Goal: Task Accomplishment & Management: Use online tool/utility

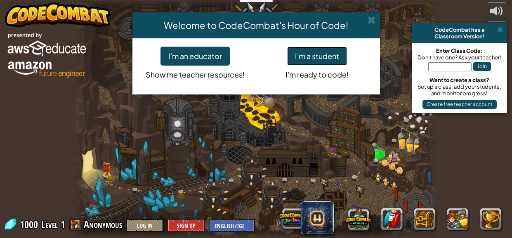
click at [292, 50] on button "I'm a student" at bounding box center [317, 56] width 60 height 19
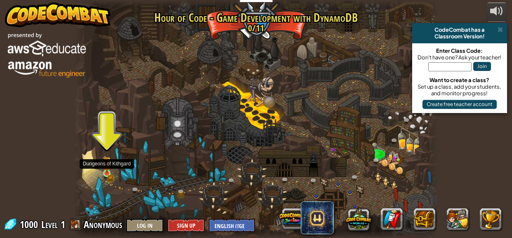
click at [106, 166] on img at bounding box center [106, 165] width 5 height 5
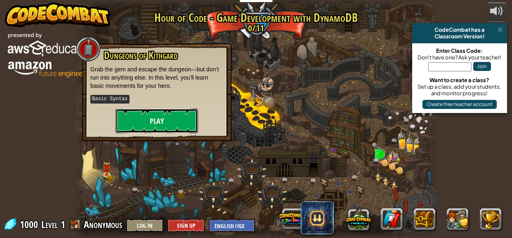
click at [162, 114] on button "Play" at bounding box center [157, 121] width 83 height 25
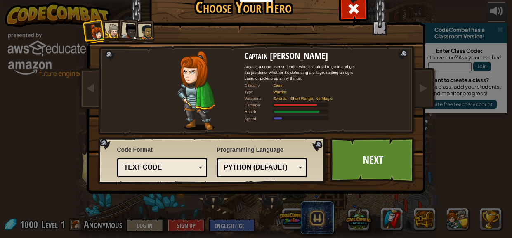
click at [180, 169] on div "Text code" at bounding box center [159, 167] width 71 height 9
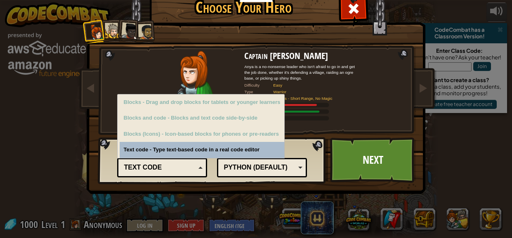
click at [201, 172] on div "Text code" at bounding box center [163, 167] width 80 height 13
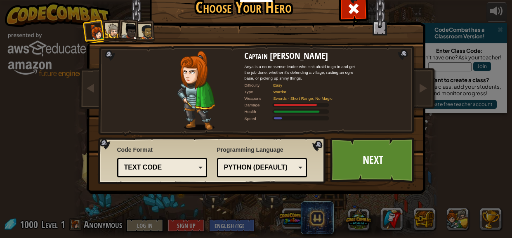
click at [274, 168] on div "Python (Default)" at bounding box center [259, 167] width 71 height 9
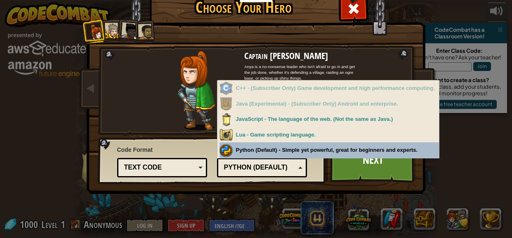
click at [265, 192] on div "Captain [PERSON_NAME] Anya is a no-nonsense leader who isn't afraid to go in an…" at bounding box center [257, 106] width 310 height 180
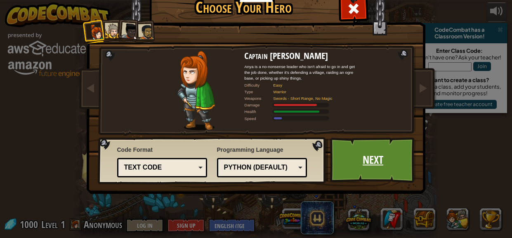
click at [369, 156] on link "Next" at bounding box center [373, 159] width 86 height 45
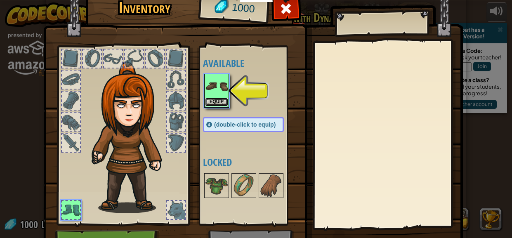
click at [225, 101] on button "Equip" at bounding box center [216, 102] width 23 height 9
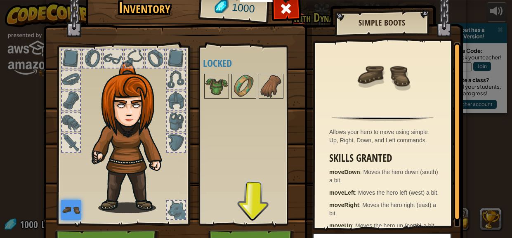
click at [70, 211] on img at bounding box center [71, 210] width 20 height 20
click at [222, 90] on img at bounding box center [216, 86] width 23 height 23
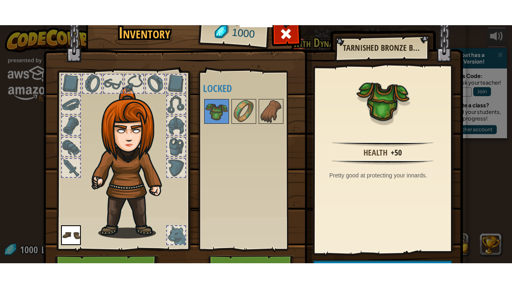
scroll to position [46, 0]
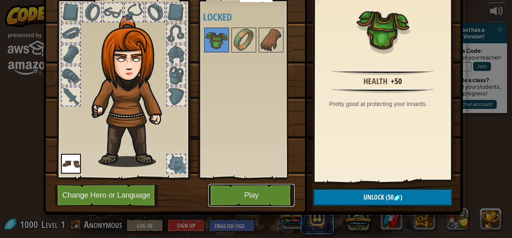
click at [258, 194] on button "Play" at bounding box center [251, 195] width 86 height 23
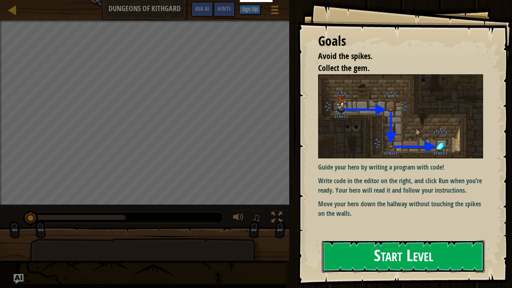
click at [364, 238] on button "Start Level" at bounding box center [403, 256] width 163 height 33
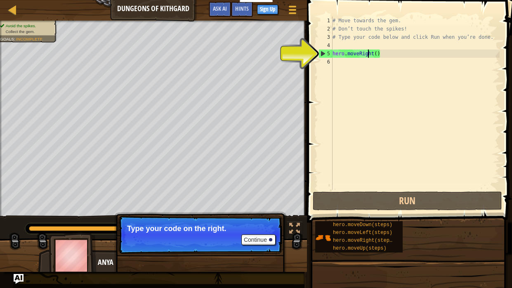
click at [369, 56] on div "# Move towards the gem. # Don’t touch the spikes! # Type your code below and cl…" at bounding box center [415, 112] width 169 height 190
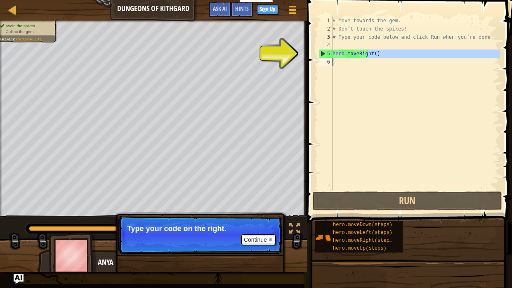
drag, startPoint x: 368, startPoint y: 52, endPoint x: 369, endPoint y: 59, distance: 8.0
click at [369, 59] on div "# Move towards the gem. # Don’t touch the spikes! # Type your code below and cl…" at bounding box center [415, 112] width 169 height 190
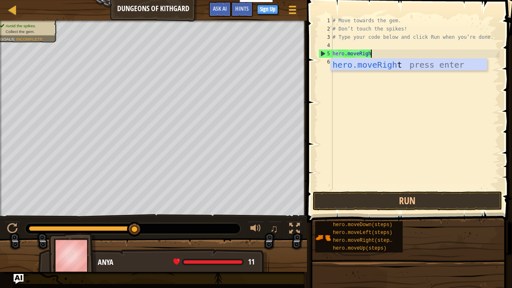
scroll to position [4, 3]
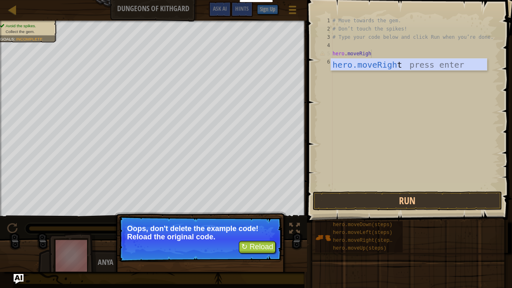
type textarea "hero.moveRigh"
click at [259, 238] on button "↻ Reload" at bounding box center [257, 247] width 37 height 12
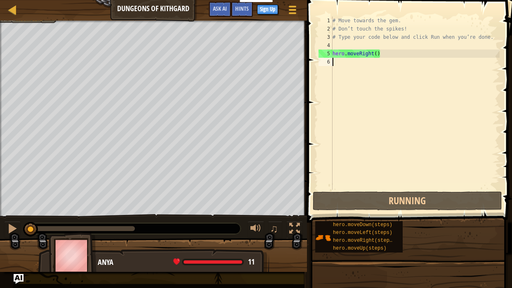
scroll to position [4, 0]
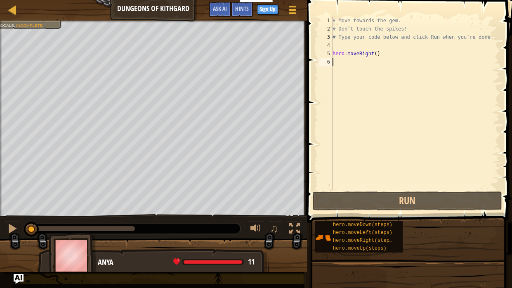
click at [347, 71] on div "# Move towards the gem. # Don’t touch the spikes! # Type your code below and cl…" at bounding box center [415, 112] width 169 height 190
click at [342, 64] on div "# Move towards the gem. # Don’t touch the spikes! # Type your code below and cl…" at bounding box center [415, 112] width 169 height 190
click at [336, 63] on div "# Move towards the gem. # Don’t touch the spikes! # Type your code below and cl…" at bounding box center [415, 112] width 169 height 190
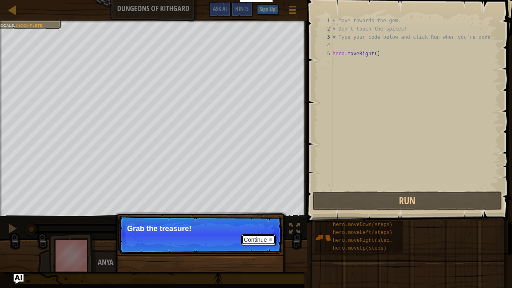
click at [258, 238] on button "Continue" at bounding box center [258, 239] width 34 height 11
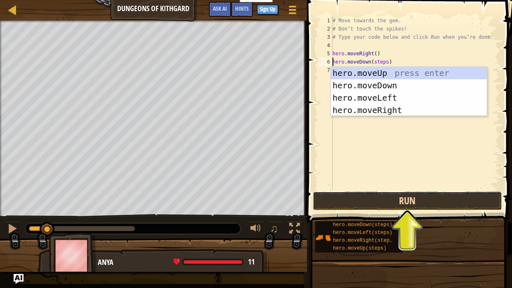
click at [377, 201] on button "Run" at bounding box center [407, 201] width 189 height 19
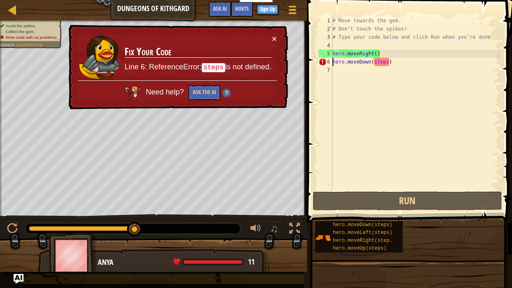
click at [388, 61] on div "# Move towards the gem. # Don’t touch the spikes! # Type your code below and cl…" at bounding box center [415, 112] width 169 height 190
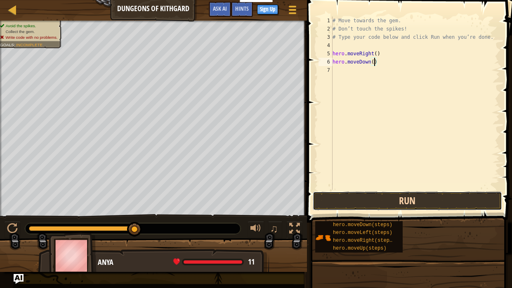
click at [339, 193] on button "Run" at bounding box center [407, 201] width 189 height 19
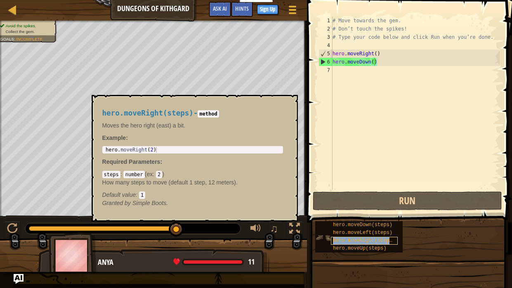
click at [371, 238] on span "hero.moveRight(steps)" at bounding box center [364, 241] width 62 height 6
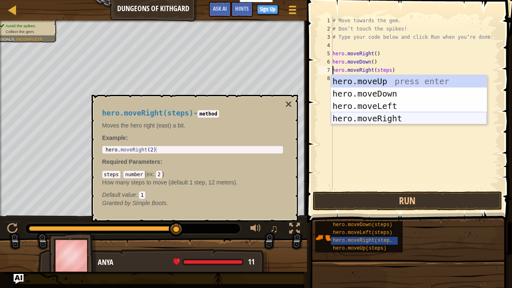
click at [410, 116] on div "hero.moveUp press enter hero.moveDown press enter hero.moveLeft press enter her…" at bounding box center [409, 112] width 156 height 74
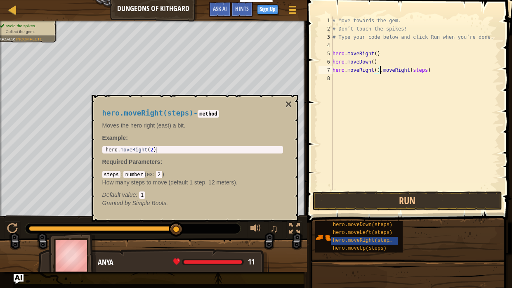
click at [433, 71] on div "# Move towards the gem. # Don’t touch the spikes! # Type your code below and cl…" at bounding box center [415, 112] width 169 height 190
type textarea "hero.moveRight()"
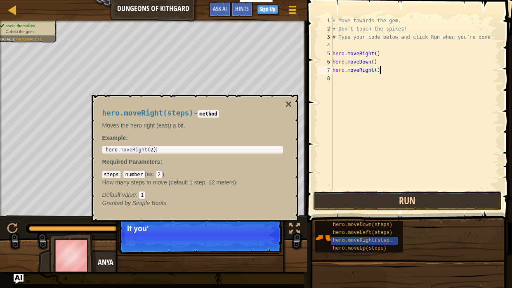
click at [372, 194] on button "Run" at bounding box center [407, 201] width 189 height 19
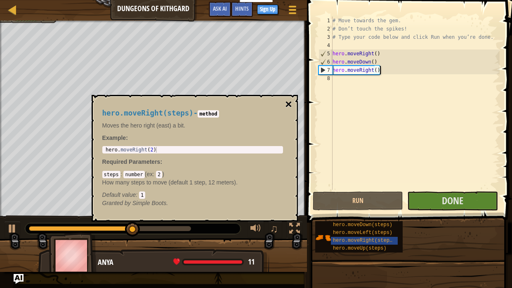
click at [290, 107] on button "×" at bounding box center [288, 105] width 7 height 12
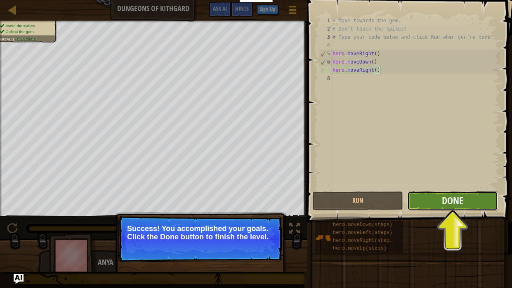
click at [464, 197] on button "Done" at bounding box center [452, 201] width 90 height 19
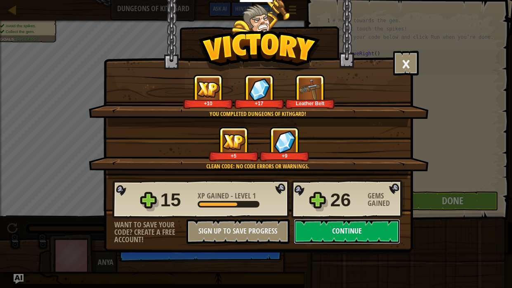
click at [320, 230] on button "Continue" at bounding box center [347, 231] width 106 height 25
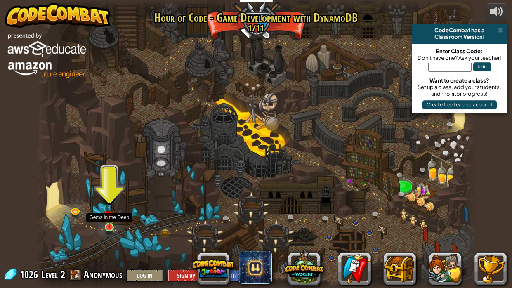
click at [107, 226] on img at bounding box center [109, 215] width 11 height 25
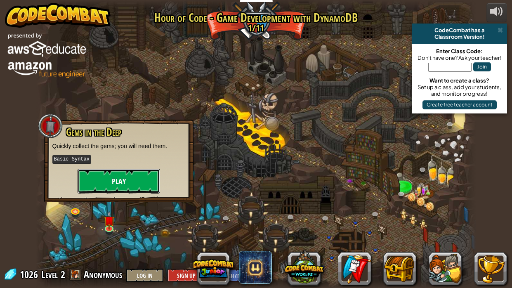
click at [127, 181] on button "Play" at bounding box center [119, 181] width 83 height 25
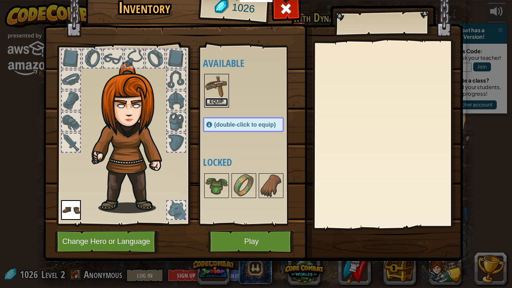
click at [219, 101] on button "Equip" at bounding box center [216, 102] width 23 height 9
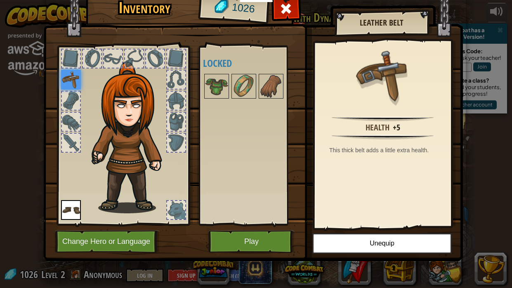
click at [77, 59] on div at bounding box center [71, 59] width 18 height 18
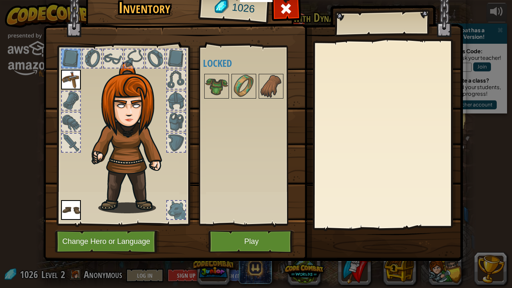
click at [71, 98] on div at bounding box center [71, 101] width 18 height 18
click at [119, 55] on div at bounding box center [113, 59] width 18 height 18
click at [132, 60] on div at bounding box center [134, 59] width 18 height 18
click at [160, 66] on div at bounding box center [155, 59] width 18 height 18
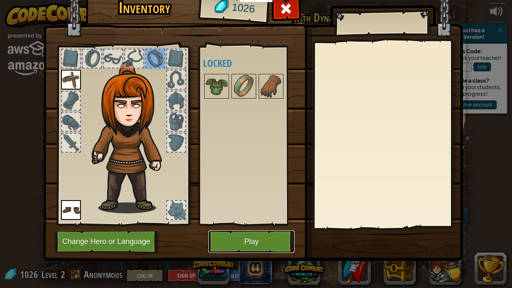
click at [249, 238] on button "Play" at bounding box center [251, 241] width 86 height 23
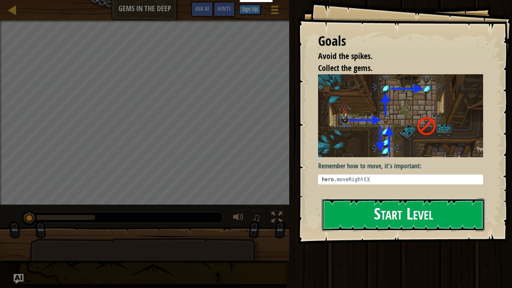
click at [374, 213] on button "Start Level" at bounding box center [403, 215] width 163 height 33
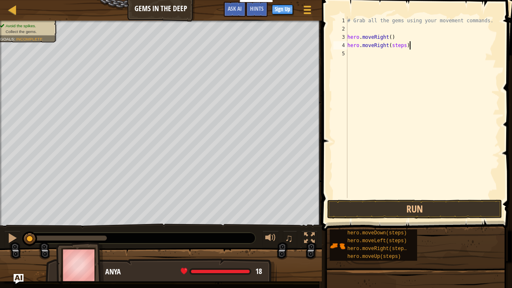
click at [409, 47] on div "# Grab all the gems using your movement commands. hero . moveRight ( ) hero . m…" at bounding box center [423, 116] width 154 height 198
type textarea "h"
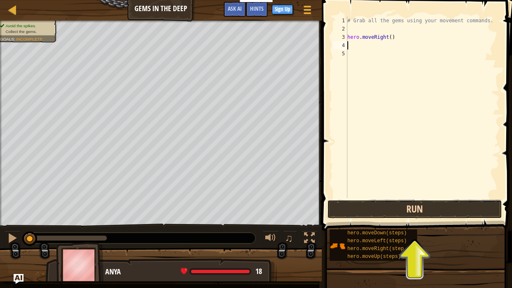
click at [437, 205] on button "Run" at bounding box center [414, 209] width 175 height 19
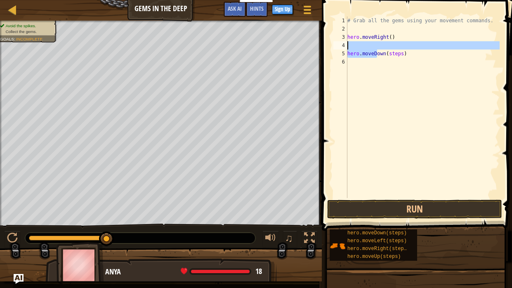
drag, startPoint x: 378, startPoint y: 54, endPoint x: 376, endPoint y: 48, distance: 6.7
click at [376, 48] on div "# Grab all the gems using your movement commands. hero . moveRight ( ) hero . m…" at bounding box center [423, 116] width 154 height 198
type textarea "hero.moveDown(steps)"
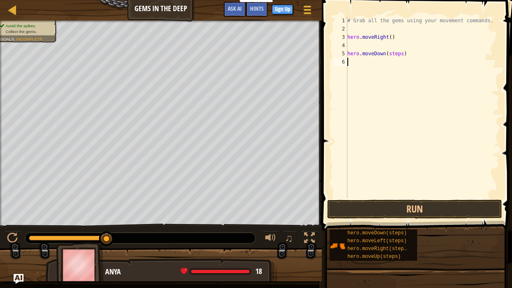
click at [382, 76] on div "# Grab all the gems using your movement commands. hero . moveRight ( ) hero . m…" at bounding box center [423, 116] width 154 height 198
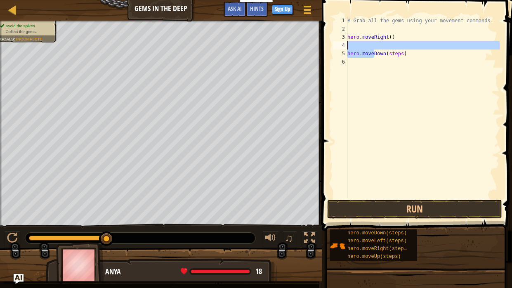
drag, startPoint x: 374, startPoint y: 52, endPoint x: 377, endPoint y: 44, distance: 8.5
click at [377, 44] on div "# Grab all the gems using your movement commands. hero . moveRight ( ) hero . m…" at bounding box center [423, 116] width 154 height 198
type textarea "hero.moveDown(steps)"
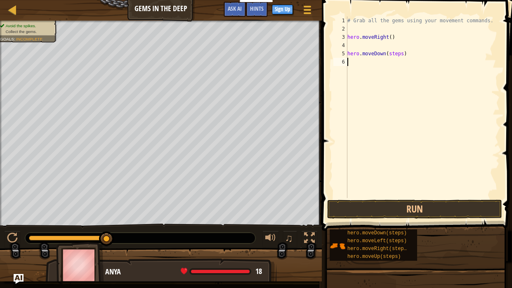
click at [429, 82] on div "# Grab all the gems using your movement commands. hero . moveRight ( ) hero . m…" at bounding box center [423, 116] width 154 height 198
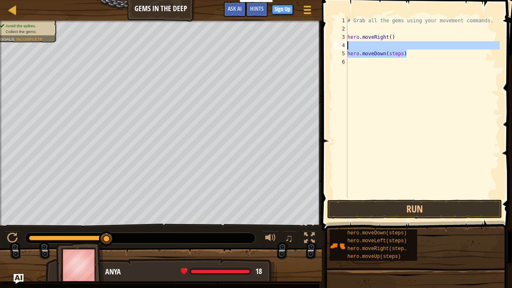
drag, startPoint x: 406, startPoint y: 54, endPoint x: 409, endPoint y: 50, distance: 5.3
click at [409, 50] on div "# Grab all the gems using your movement commands. hero . moveRight ( ) hero . m…" at bounding box center [423, 116] width 154 height 198
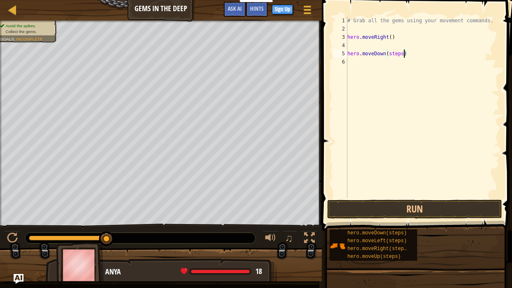
click at [402, 54] on div "# Grab all the gems using your movement commands. hero . moveRight ( ) hero . m…" at bounding box center [423, 116] width 154 height 198
click at [348, 54] on div "# Grab all the gems using your movement commands. hero . moveRight ( ) hero . m…" at bounding box center [423, 116] width 154 height 198
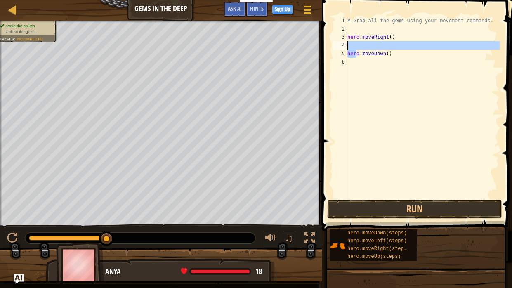
drag, startPoint x: 357, startPoint y: 54, endPoint x: 356, endPoint y: 44, distance: 10.3
click at [356, 44] on div "# Grab all the gems using your movement commands. hero . moveRight ( ) hero . m…" at bounding box center [423, 116] width 154 height 198
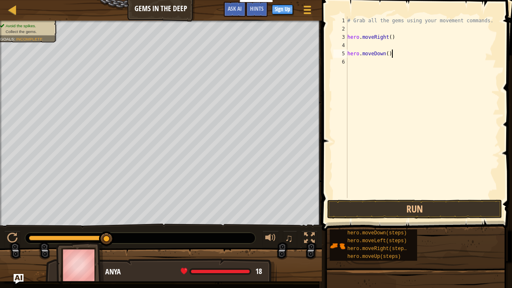
click at [391, 50] on div "# Grab all the gems using your movement commands. hero . moveRight ( ) hero . m…" at bounding box center [423, 116] width 154 height 198
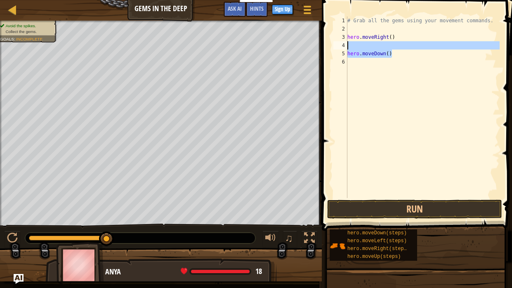
drag, startPoint x: 391, startPoint y: 50, endPoint x: 326, endPoint y: 47, distance: 65.3
click at [326, 47] on div "hero.moveDown() 1 2 3 4 5 6 # Grab all the gems using your movement commands. h…" at bounding box center [415, 131] width 193 height 255
type textarea "hero.moveDown()"
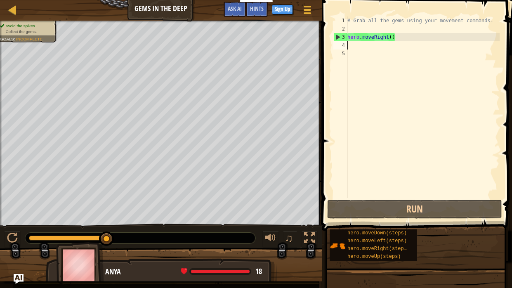
click at [364, 48] on div "# Grab all the gems using your movement commands. hero . moveRight ( )" at bounding box center [423, 116] width 154 height 198
type textarea "hero.moveRighero.moveDown(steps)ht()"
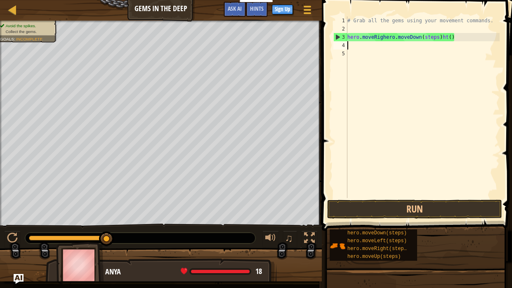
click at [382, 44] on div "# Grab all the gems using your movement commands. hero . moveRighero . moveDown…" at bounding box center [423, 116] width 154 height 198
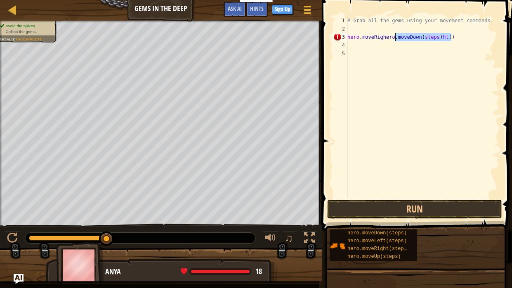
drag, startPoint x: 452, startPoint y: 37, endPoint x: 396, endPoint y: 37, distance: 56.1
click at [396, 37] on div "# Grab all the gems using your movement commands. hero . moveRighero . moveDown…" at bounding box center [423, 116] width 154 height 198
type textarea "hero.moveRighero)"
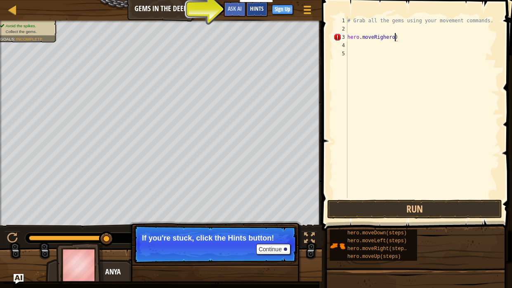
click at [257, 8] on span "Hints" at bounding box center [257, 9] width 14 height 8
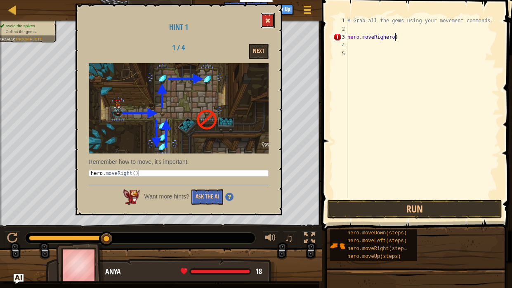
click at [267, 24] on button at bounding box center [268, 20] width 14 height 15
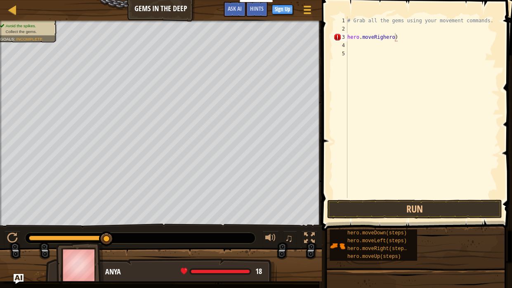
click at [367, 47] on div "# Grab all the gems using your movement commands. hero . moveRighero )" at bounding box center [423, 116] width 154 height 198
click at [392, 38] on div "# Grab all the gems using your movement commands. hero . moveRighero )" at bounding box center [423, 116] width 154 height 198
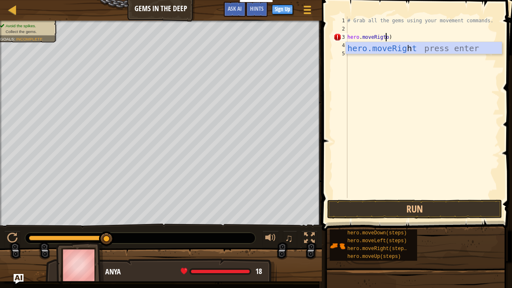
scroll to position [4, 3]
click at [400, 48] on div "hero.moveRig h t press enter" at bounding box center [424, 60] width 156 height 37
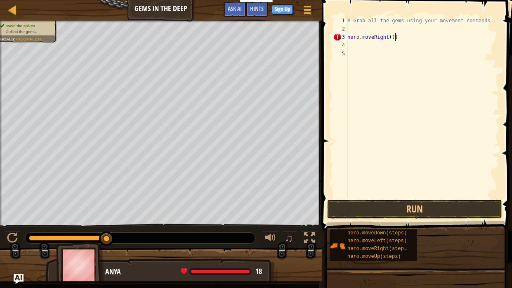
click at [401, 40] on div "# Grab all the gems using your movement commands. hero . moveRight ( ))" at bounding box center [423, 116] width 154 height 198
type textarea "hero.moveRight()"
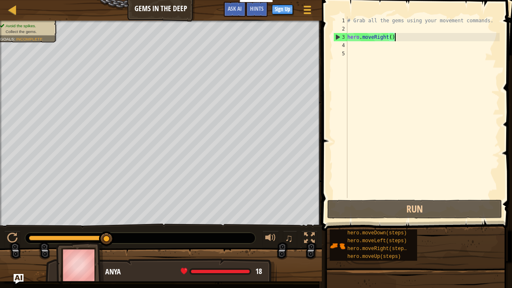
click at [390, 49] on div "# Grab all the gems using your movement commands. hero . moveRight ( )" at bounding box center [423, 116] width 154 height 198
type textarea "hero.moveDown(steps)"
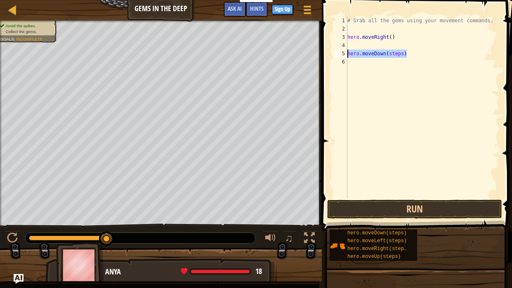
drag, startPoint x: 409, startPoint y: 55, endPoint x: 344, endPoint y: 50, distance: 65.0
click at [344, 50] on div "hero.moveDown(steps) 1 2 3 4 5 6 # Grab all the gems using your movement comman…" at bounding box center [416, 108] width 168 height 182
click at [349, 44] on div "# Grab all the gems using your movement commands. hero . moveRight ( )" at bounding box center [423, 116] width 154 height 198
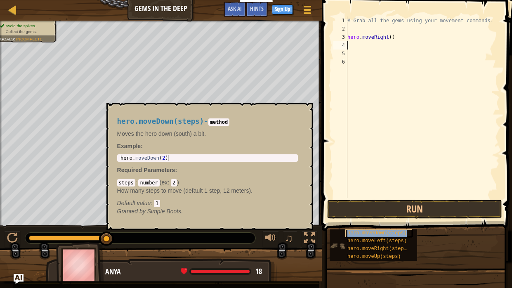
click at [380, 232] on span "hero.moveDown(steps)" at bounding box center [377, 233] width 59 height 6
click at [357, 48] on div "# Grab all the gems using your movement commands. hero . moveRight ( )" at bounding box center [423, 116] width 154 height 198
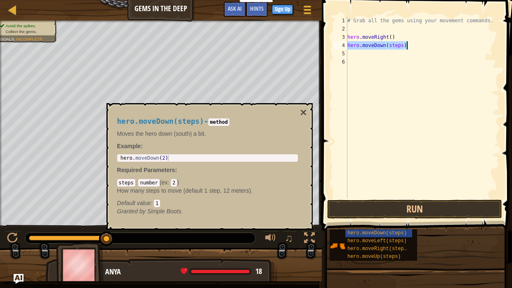
click at [403, 45] on div "# Grab all the gems using your movement commands. hero . moveRight ( ) hero . m…" at bounding box center [423, 108] width 154 height 182
click at [304, 108] on button "×" at bounding box center [303, 113] width 7 height 12
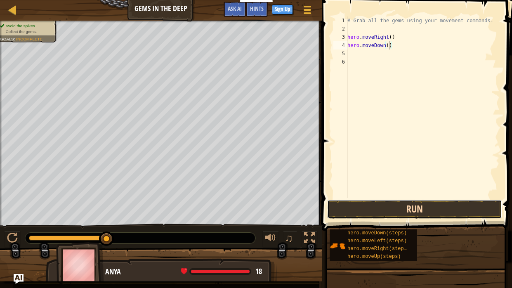
click at [379, 209] on button "Run" at bounding box center [414, 209] width 175 height 19
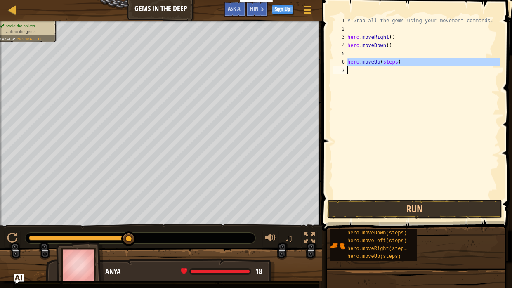
drag, startPoint x: 347, startPoint y: 62, endPoint x: 441, endPoint y: 64, distance: 94.5
click at [441, 64] on div "hero.moveUp(steps) 1 2 3 4 5 6 7 # Grab all the gems using your movement comman…" at bounding box center [416, 108] width 168 height 182
type textarea "hero.moveUp(steps)"
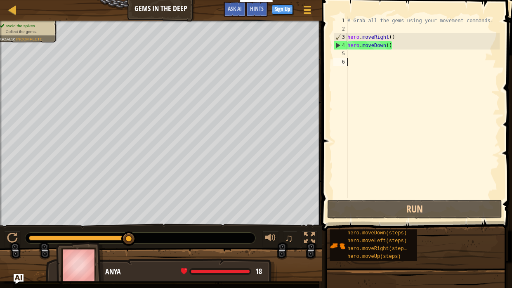
click at [373, 61] on div "# Grab all the gems using your movement commands. hero . moveRight ( ) hero . m…" at bounding box center [423, 116] width 154 height 198
click at [369, 57] on div "# Grab all the gems using your movement commands. hero . moveRight ( ) hero . m…" at bounding box center [423, 116] width 154 height 198
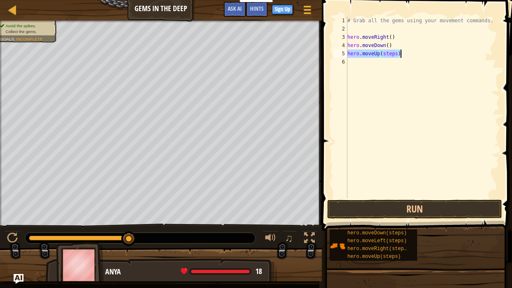
click at [397, 54] on div "# Grab all the gems using your movement commands. hero . moveRight ( ) hero . m…" at bounding box center [423, 108] width 154 height 182
click at [408, 58] on div "# Grab all the gems using your movement commands. hero . moveRight ( ) hero . m…" at bounding box center [423, 116] width 154 height 198
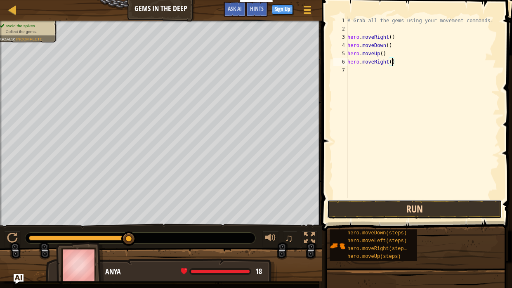
click at [411, 202] on button "Run" at bounding box center [414, 209] width 175 height 19
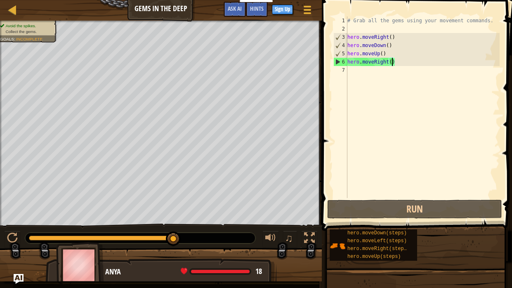
click at [388, 61] on div "# Grab all the gems using your movement commands. hero . moveRight ( ) hero . m…" at bounding box center [423, 116] width 154 height 198
click at [389, 60] on div "# Grab all the gems using your movement commands. hero . moveRight ( ) hero . m…" at bounding box center [423, 116] width 154 height 198
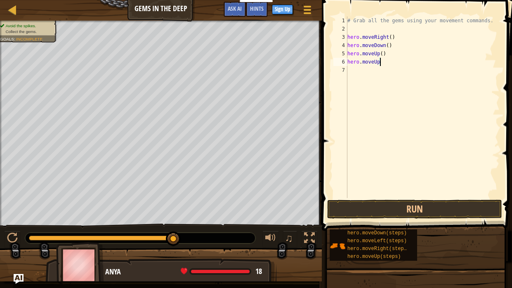
scroll to position [4, 2]
click at [428, 213] on button "Run" at bounding box center [414, 209] width 175 height 19
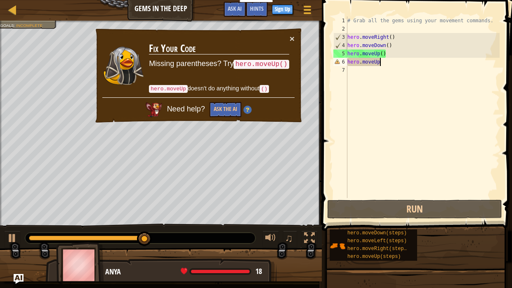
click at [267, 67] on code "hero.moveUp()" at bounding box center [261, 64] width 55 height 9
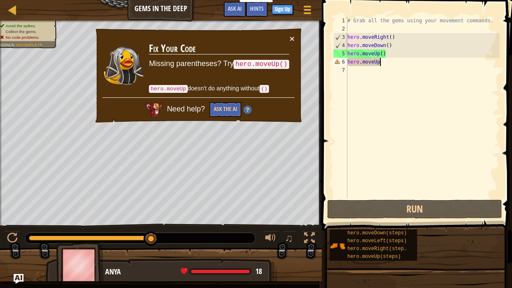
click at [381, 63] on div "# Grab all the gems using your movement commands. hero . moveRight ( ) hero . m…" at bounding box center [423, 116] width 154 height 198
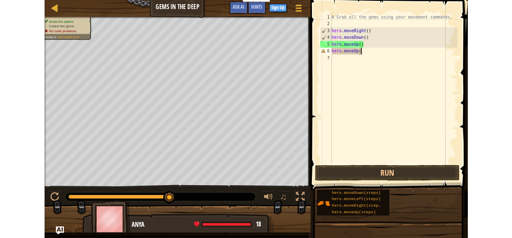
scroll to position [4, 3]
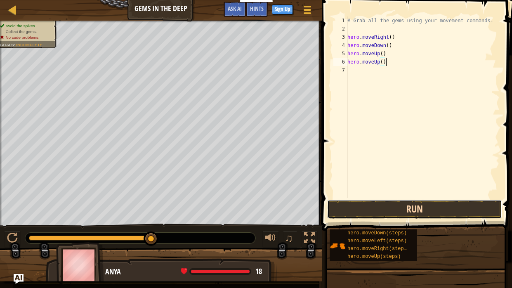
click at [360, 213] on button "Run" at bounding box center [414, 209] width 175 height 19
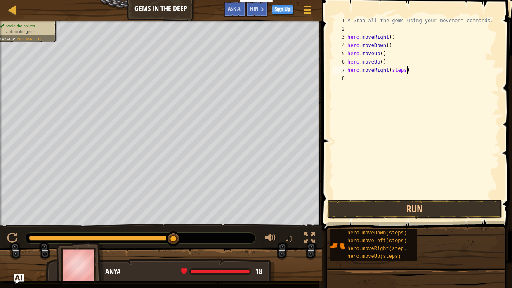
click at [407, 70] on div "# Grab all the gems using your movement commands. hero . moveRight ( ) hero . m…" at bounding box center [423, 116] width 154 height 198
type textarea "hero.moveRight()"
click at [424, 204] on button "Run" at bounding box center [414, 209] width 175 height 19
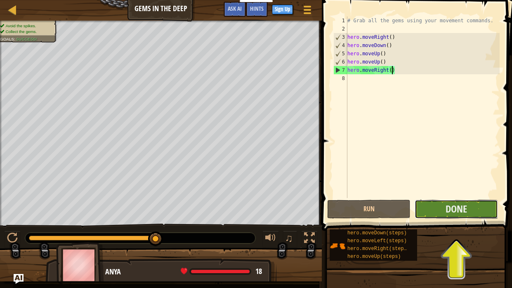
click at [442, 212] on button "Done" at bounding box center [456, 209] width 83 height 19
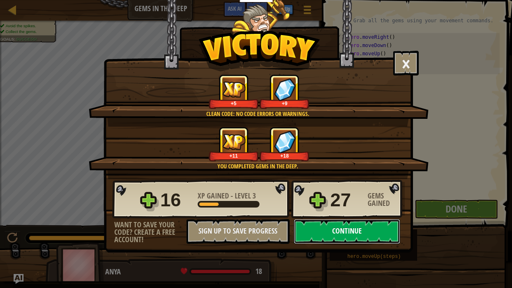
click at [351, 228] on button "Continue" at bounding box center [347, 231] width 106 height 25
